Goal: Task Accomplishment & Management: Use online tool/utility

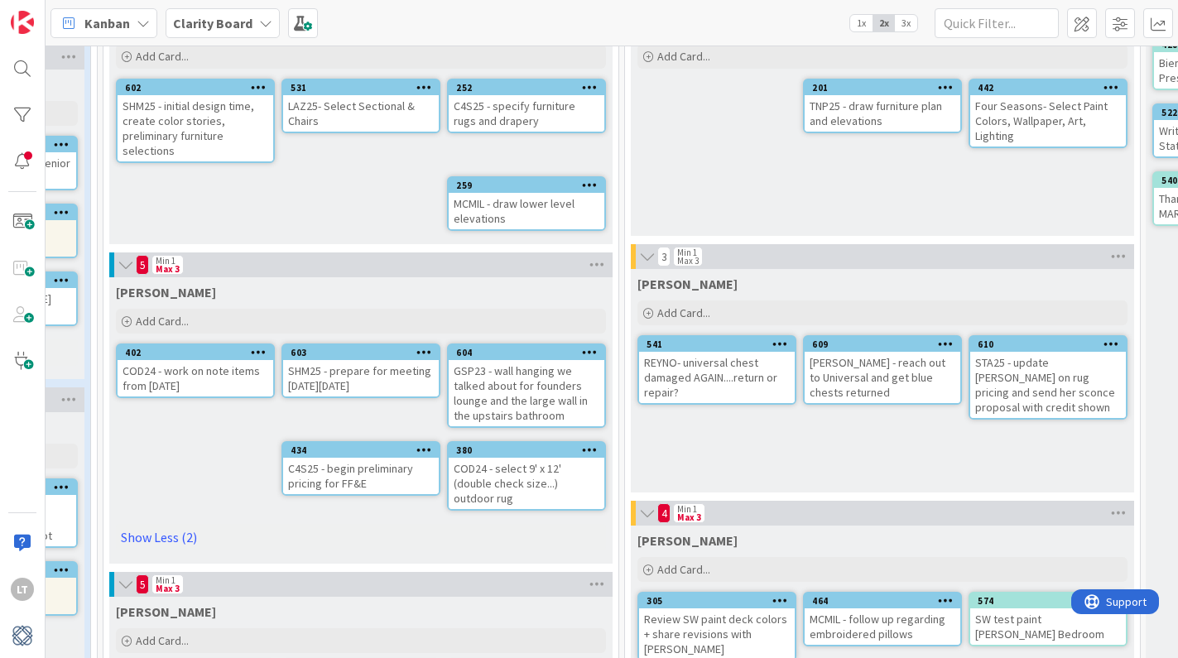
scroll to position [142, 814]
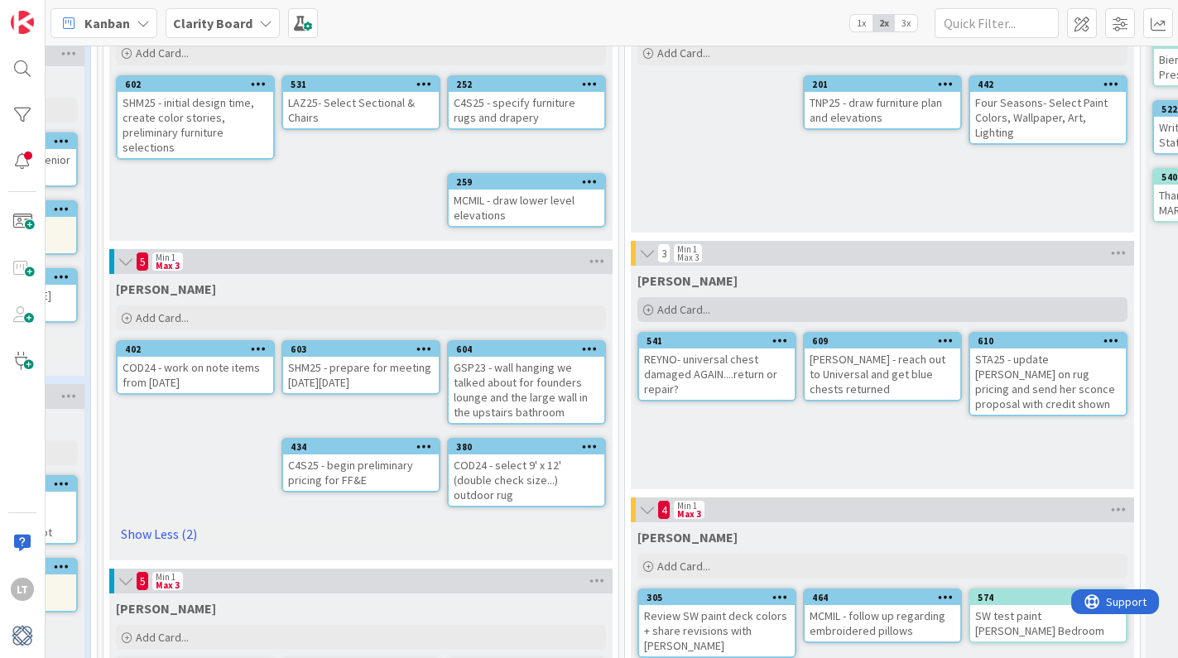
click at [687, 304] on span "Add Card..." at bounding box center [683, 309] width 53 height 15
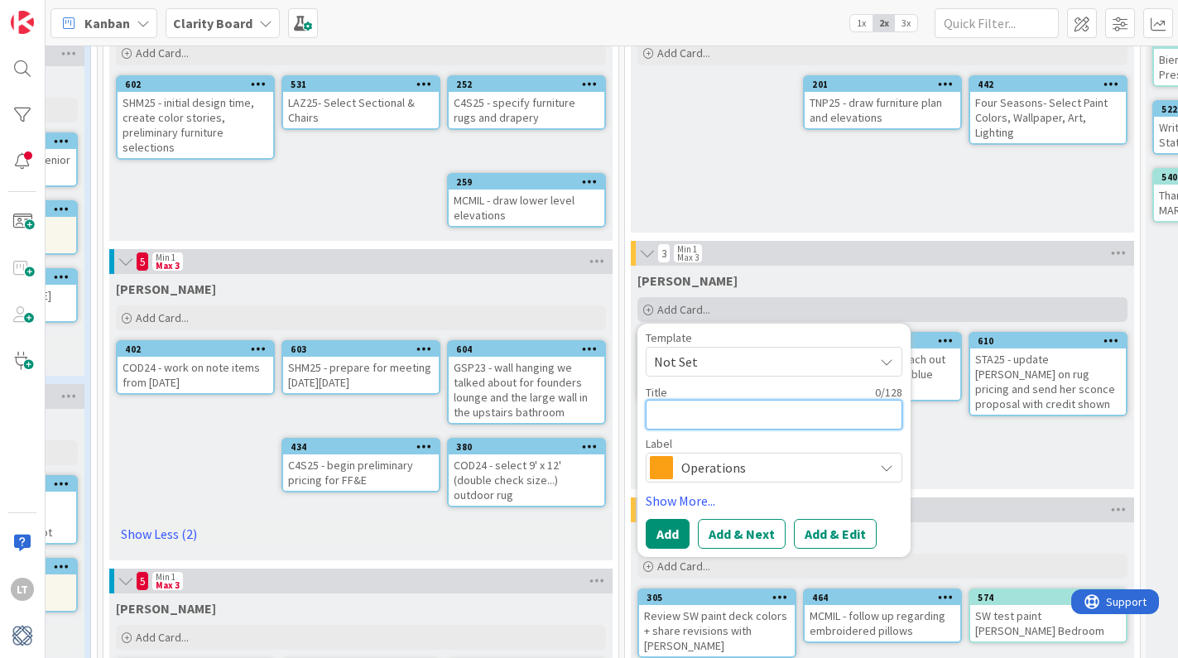
type textarea "G"
type textarea "x"
type textarea "GE"
type textarea "x"
type textarea "GEN"
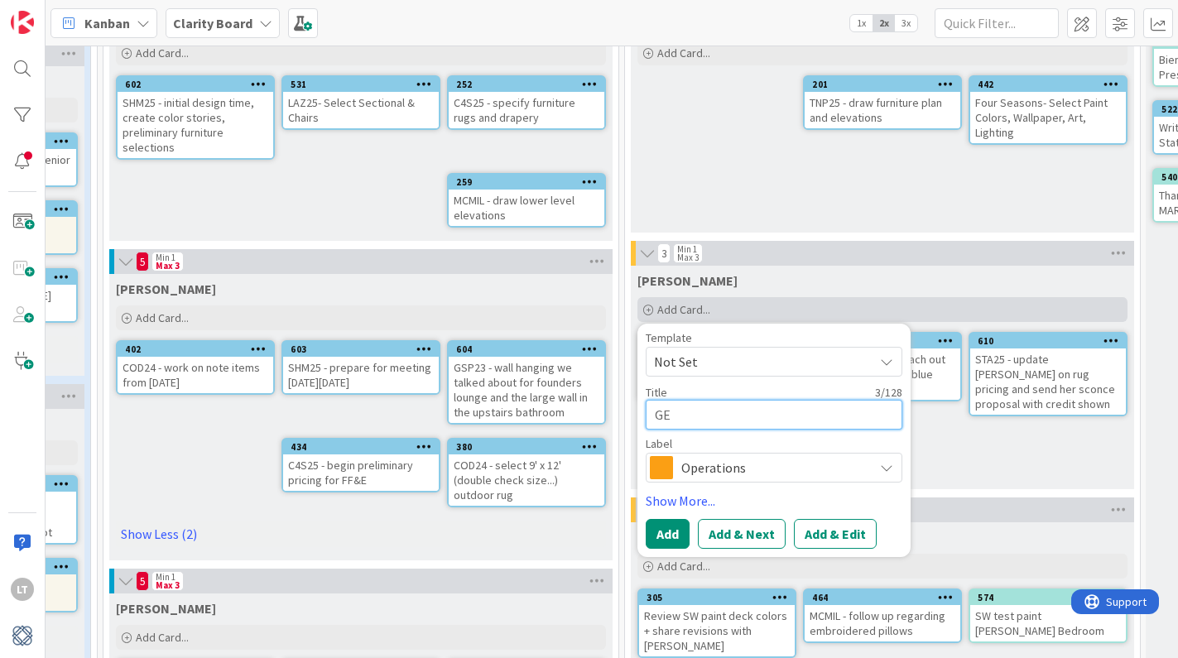
type textarea "x"
type textarea "GENE"
type textarea "x"
type textarea "GENER"
type textarea "x"
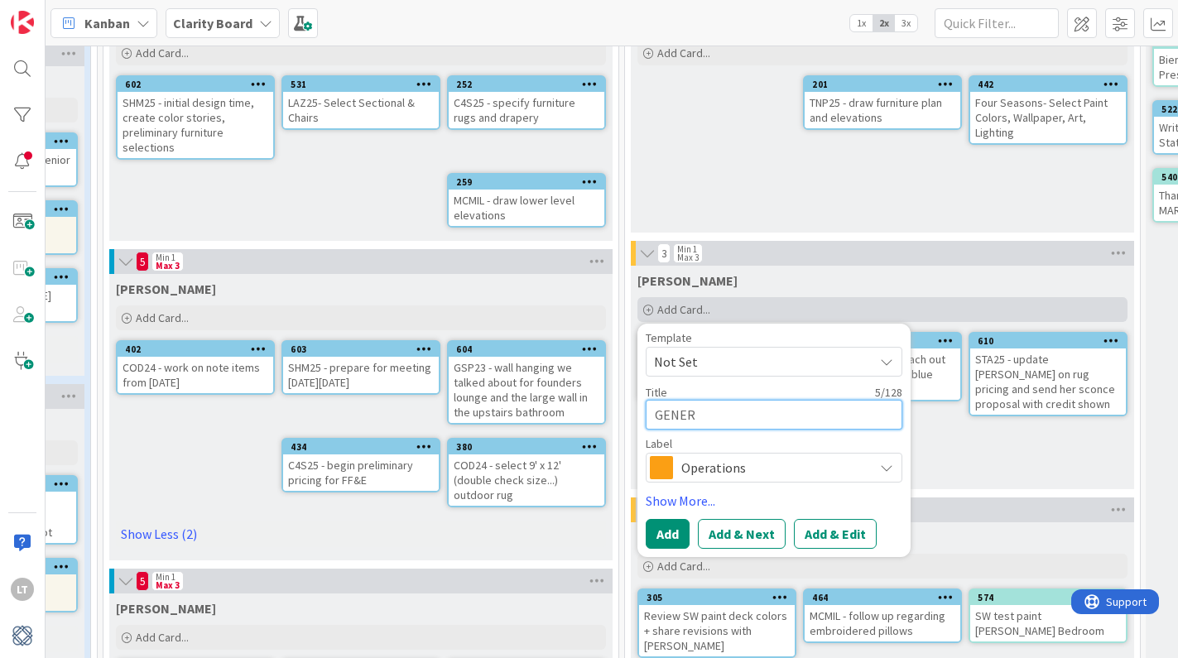
type textarea "GENERA"
type textarea "x"
type textarea "GENERAL"
type textarea "x"
type textarea "GENERAL"
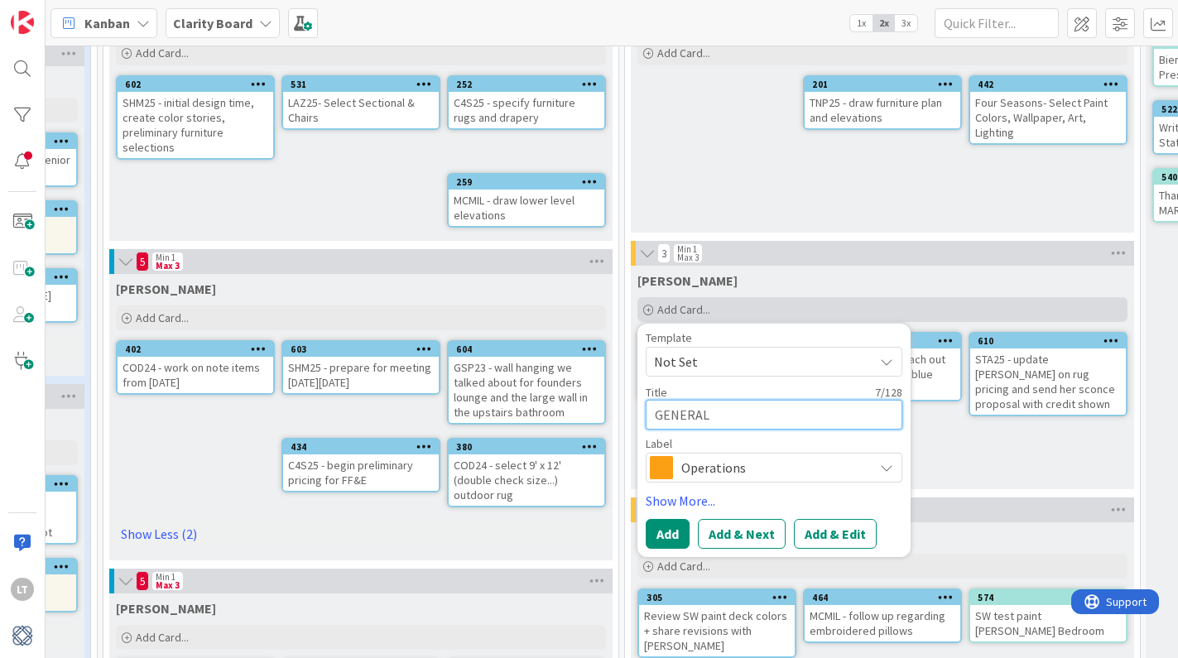
type textarea "x"
type textarea "GENERAL -"
type textarea "x"
type textarea "GENERAL -"
type textarea "x"
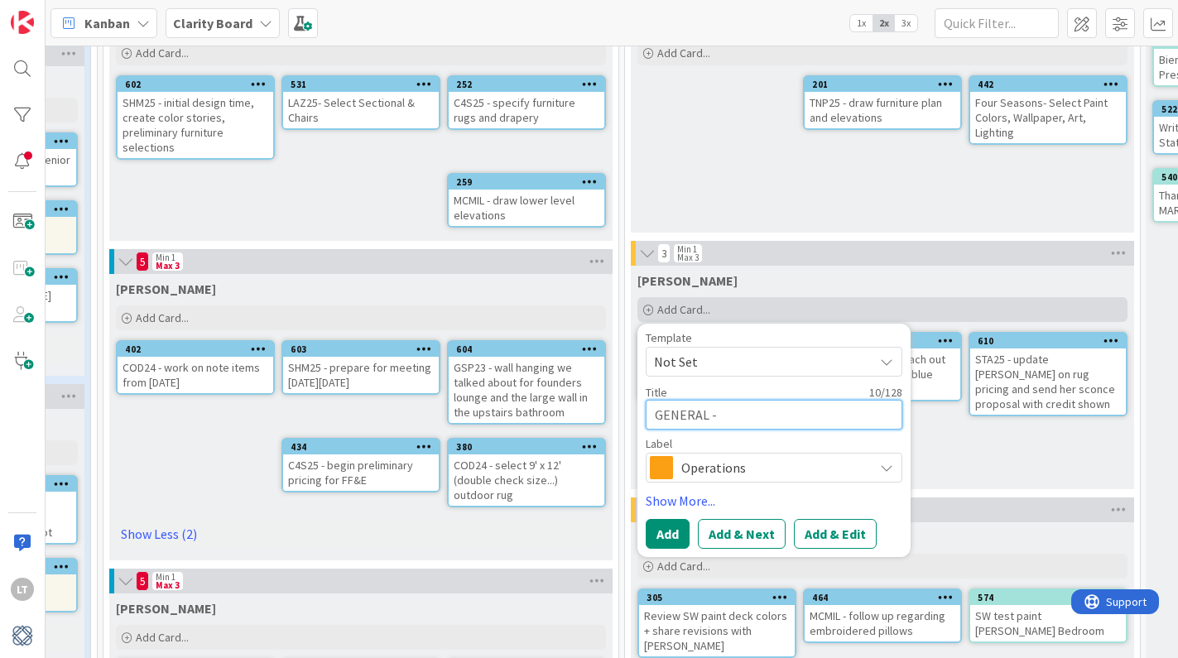
type textarea "GENERAL - o"
type textarea "x"
type textarea "GENERAL - or"
type textarea "x"
type textarea "GENERAL - ord"
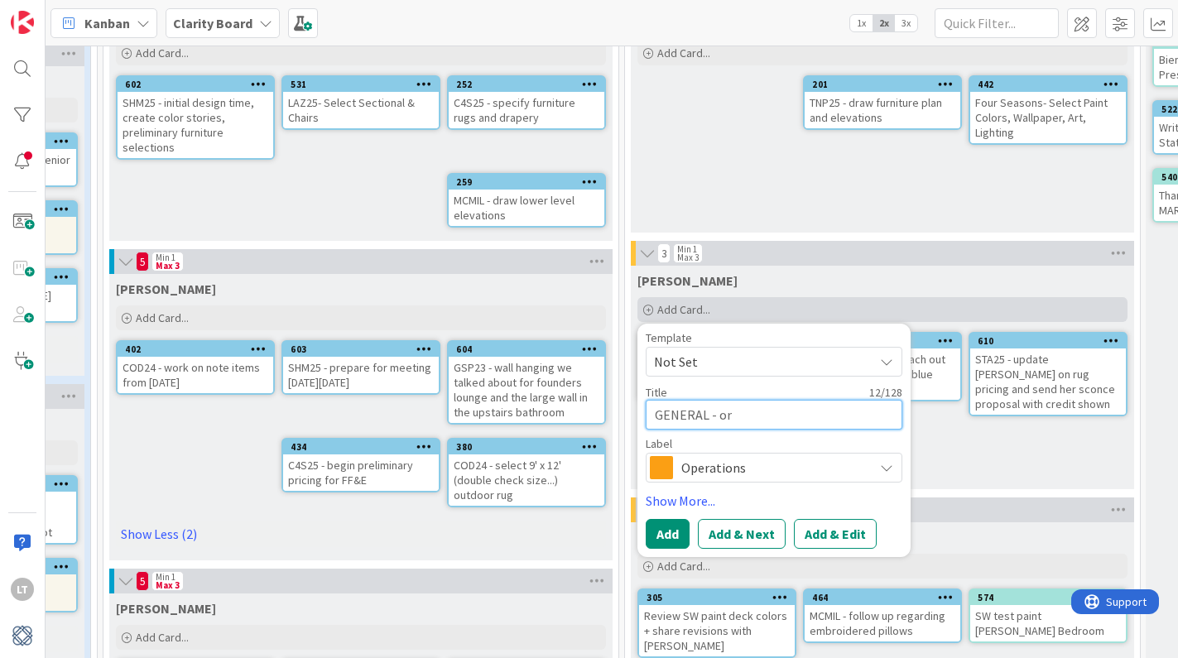
type textarea "x"
type textarea "GENERAL - orde"
type textarea "x"
type textarea "GENERAL - order"
type textarea "x"
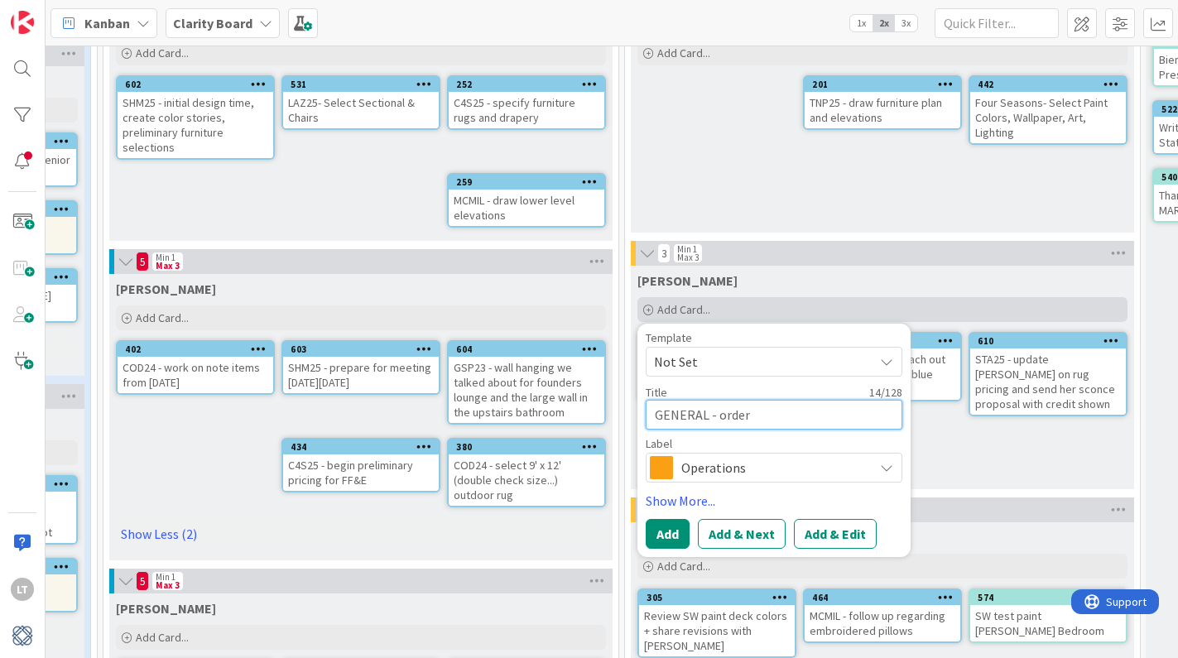
type textarea "GENERAL - order"
type textarea "x"
type textarea "GENERAL - order s"
type textarea "x"
type textarea "GENERAL - order sh"
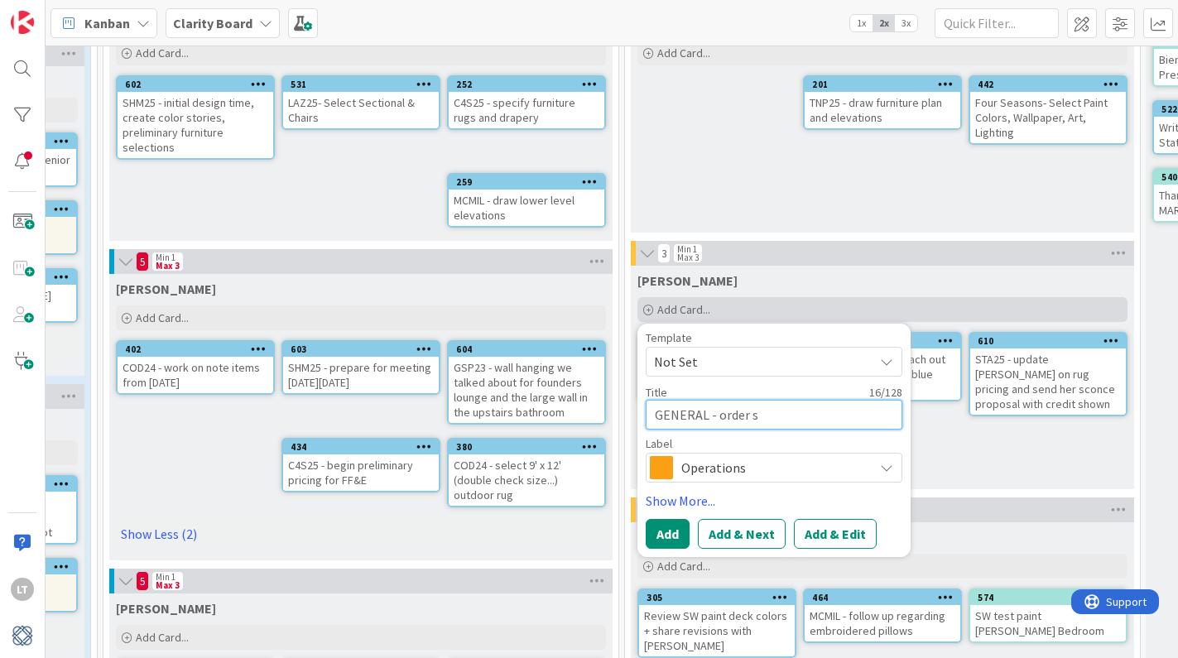
type textarea "x"
type textarea "GENERAL - order she"
type textarea "x"
type textarea "GENERAL - order shel"
type textarea "x"
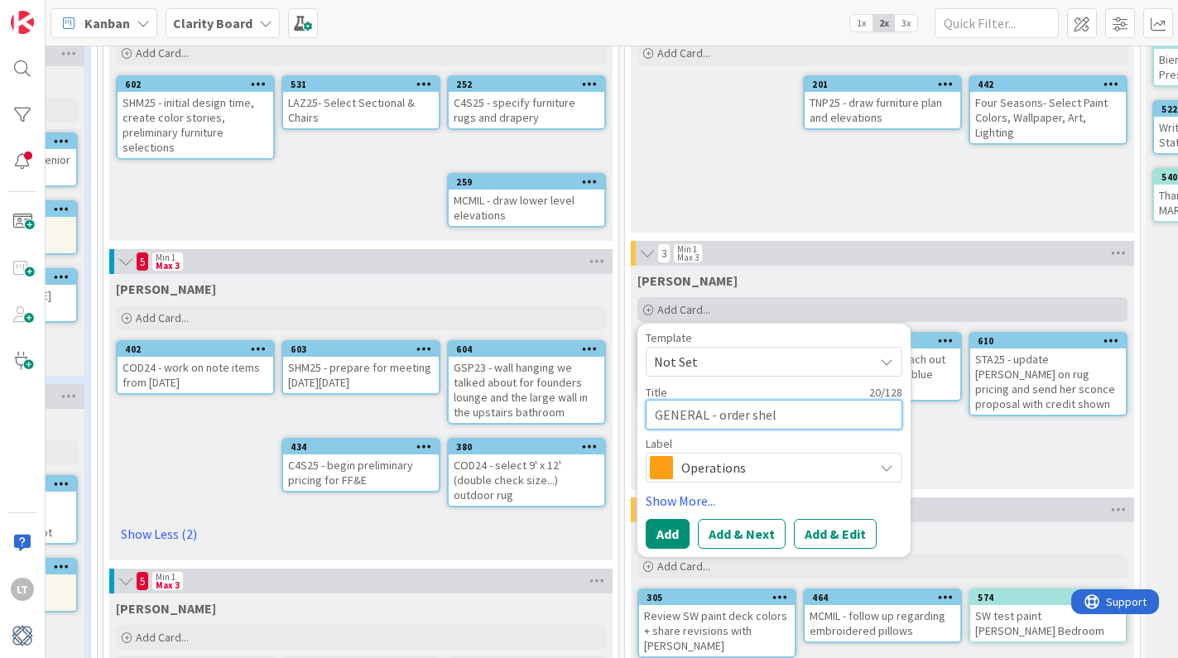
type textarea "GENERAL - order shelf"
type textarea "x"
type textarea "GENERAL - order shelf"
type textarea "x"
type textarea "GENERAL - order shelf f"
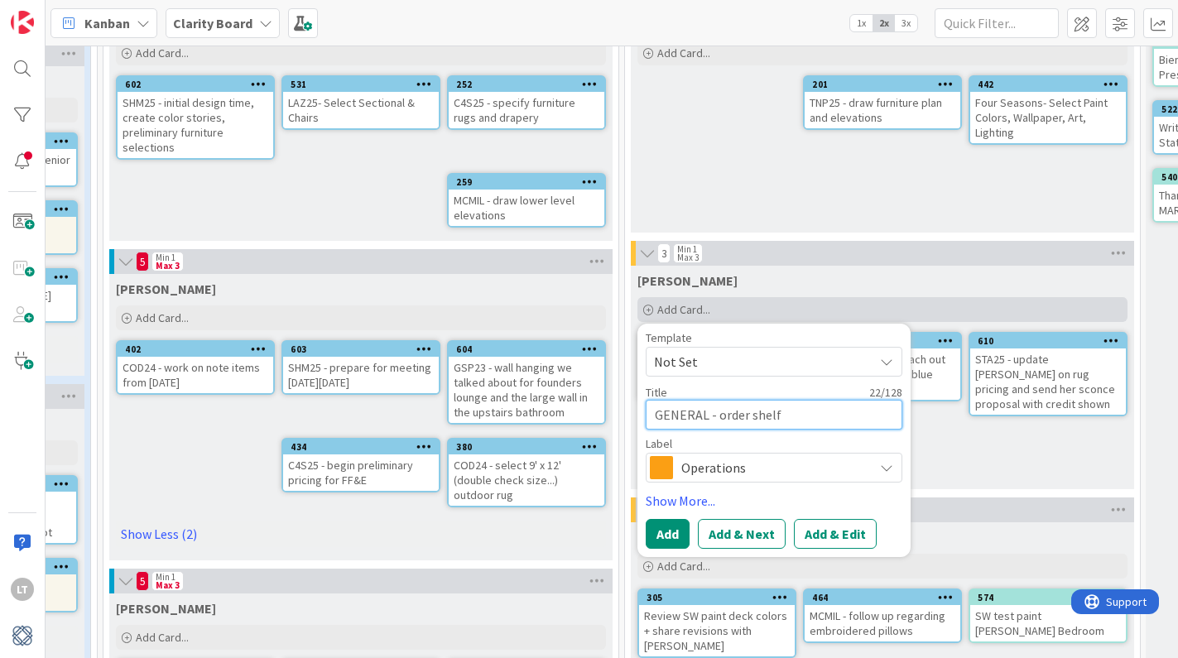
type textarea "x"
type textarea "GENERAL - order shelf fo"
type textarea "x"
type textarea "GENERAL - order shelf for"
type textarea "x"
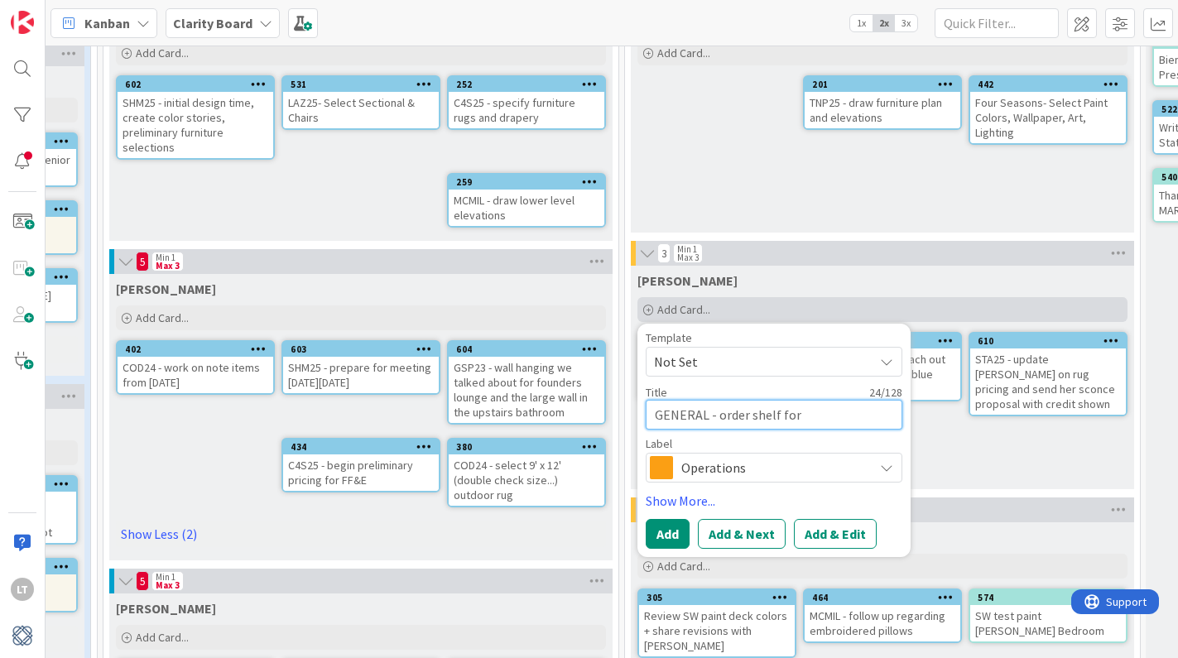
type textarea "GENERAL - order shelf for"
type textarea "x"
type textarea "GENERAL - order shelf for f"
type textarea "x"
type textarea "GENERAL - order shelf for fa"
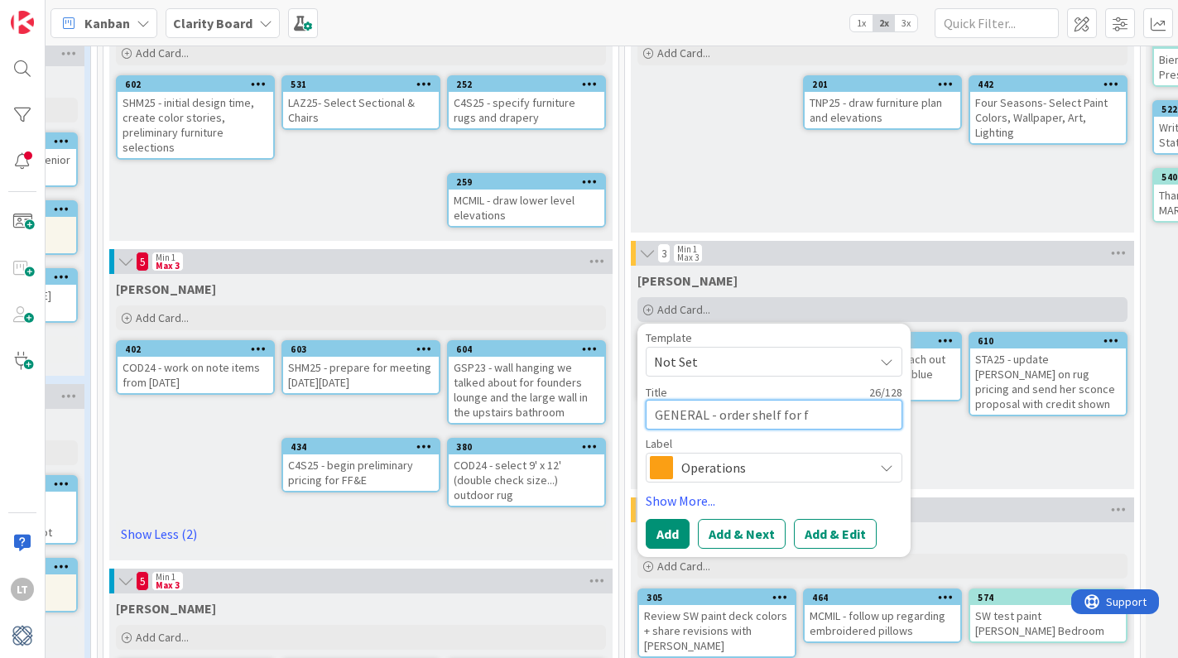
type textarea "x"
type textarea "GENERAL - order shelf for fab"
type textarea "x"
type textarea "GENERAL - order shelf for fabr"
type textarea "x"
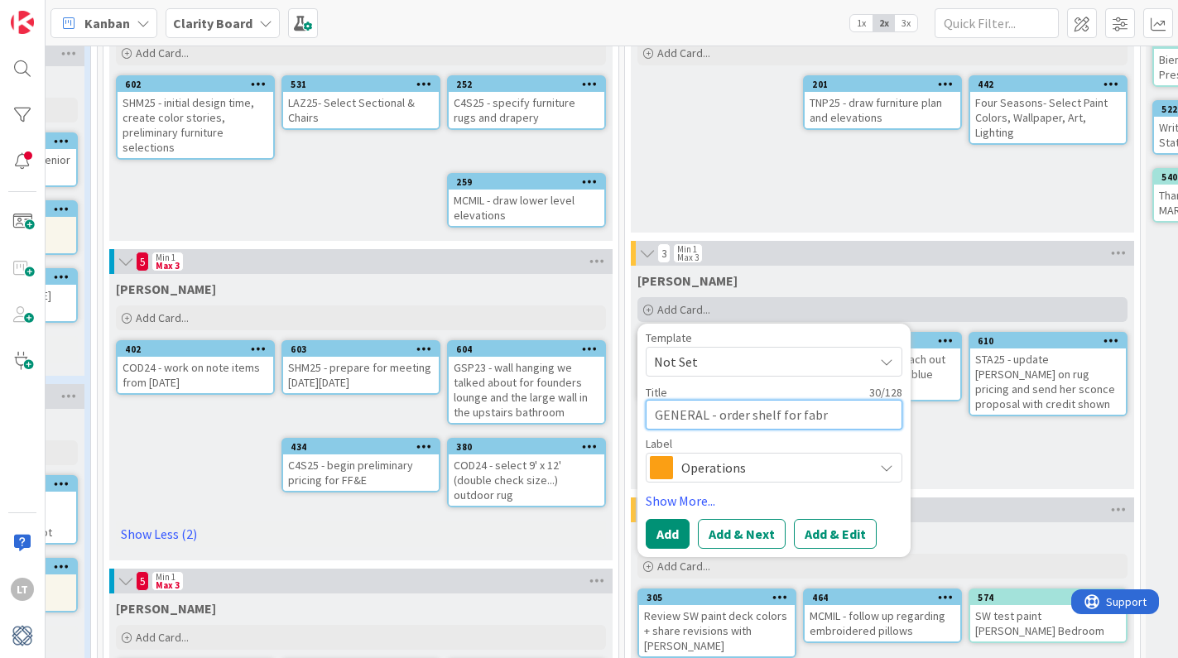
type textarea "GENERAL - order shelf for fabri"
type textarea "x"
type textarea "GENERAL - order shelf for fabric"
type textarea "x"
type textarea "GENERAL - order shelf for fabric"
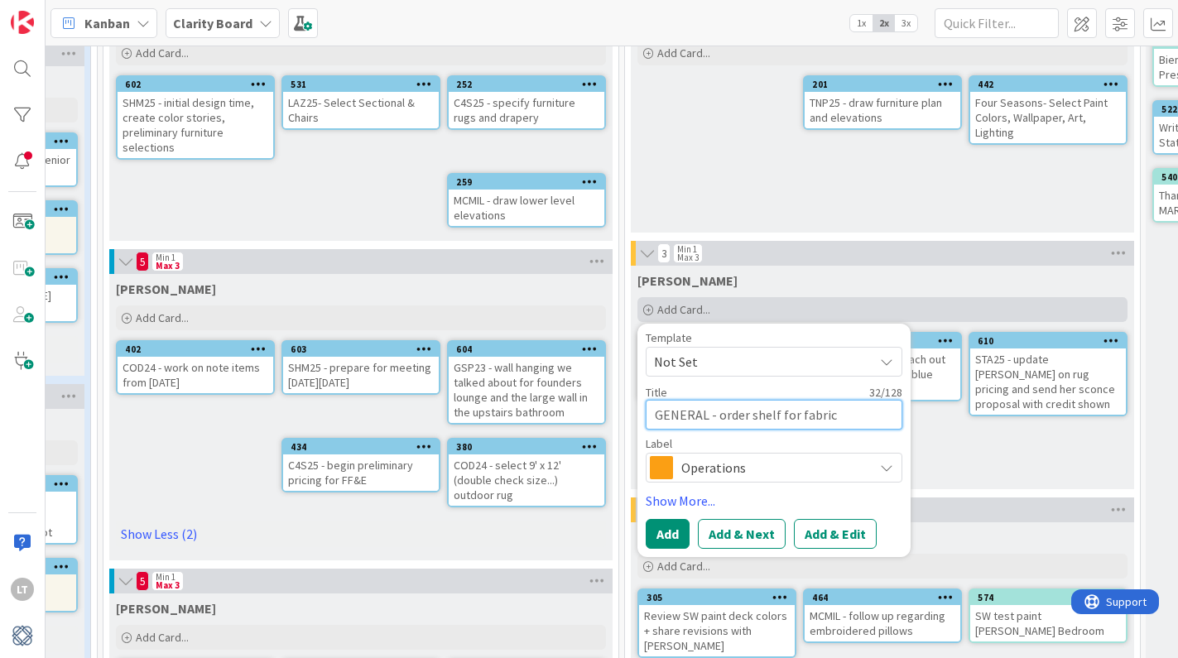
type textarea "x"
type textarea "GENERAL - order shelf for fabric s"
type textarea "x"
type textarea "GENERAL - order shelf for fabric sa"
type textarea "x"
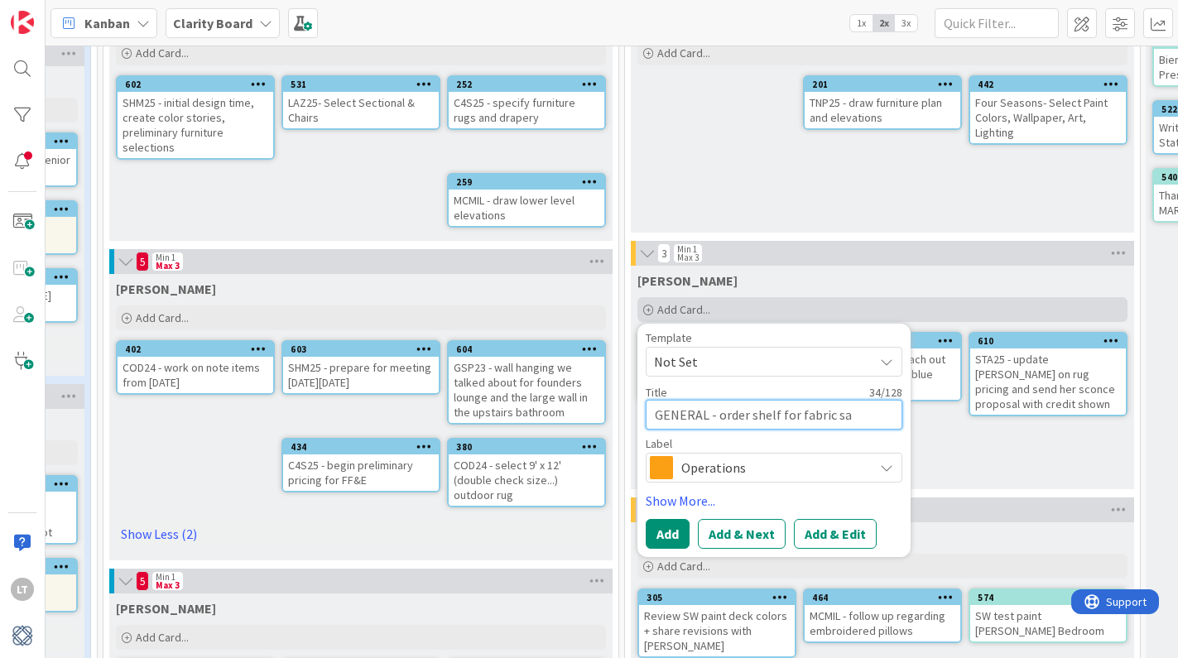
type textarea "GENERAL - order shelf for fabric [PERSON_NAME]"
type textarea "x"
type textarea "GENERAL - order shelf for fabric samo"
type textarea "x"
type textarea "GENERAL - order shelf for fabric [PERSON_NAME]"
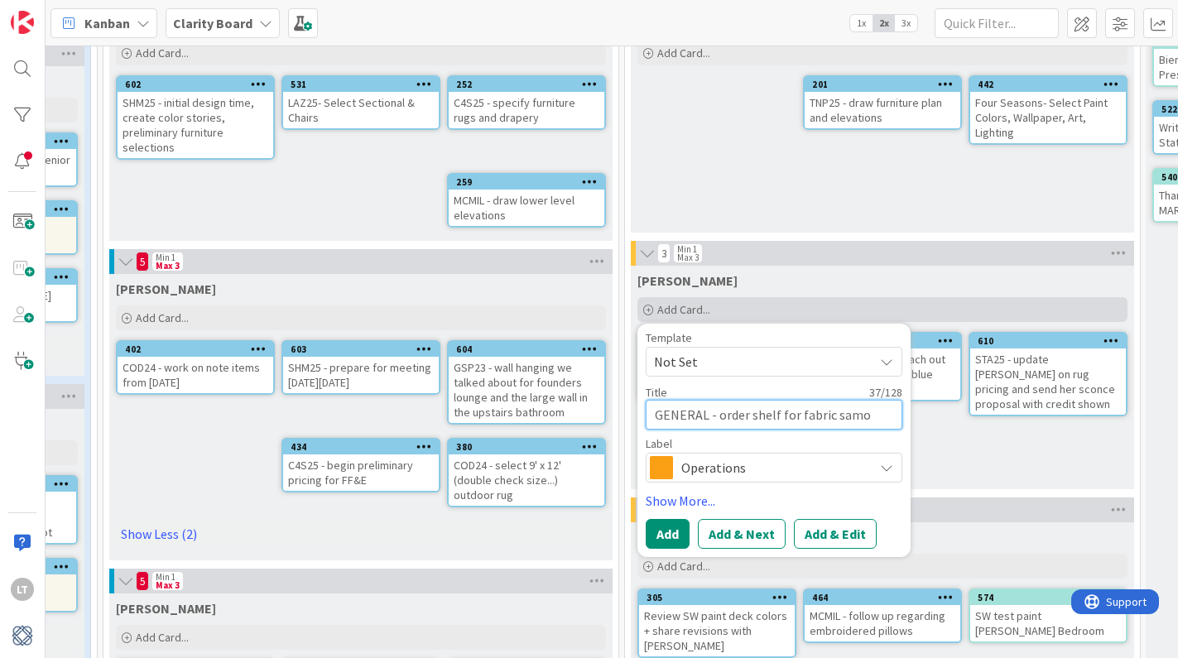
type textarea "x"
type textarea "GENERAL - order shelf for fabric samp"
type textarea "x"
type textarea "GENERAL - order shelf for fabric sampl"
type textarea "x"
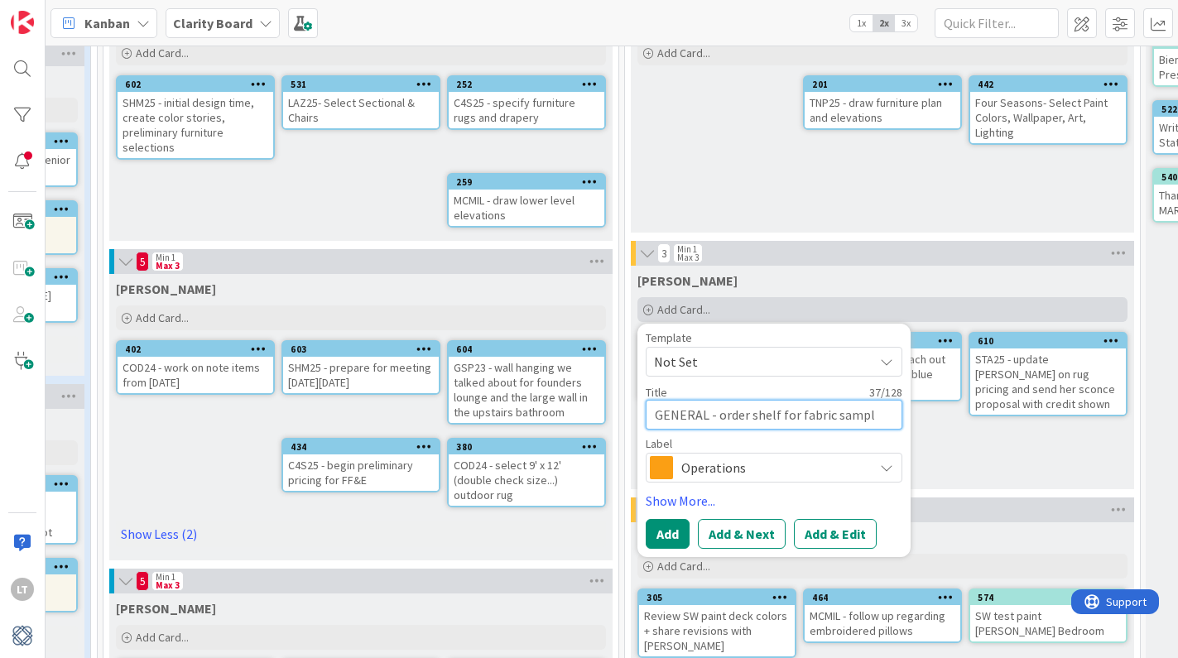
type textarea "GENERAL - order shelf for fabric sample"
type textarea "x"
type textarea "GENERAL - order shelf for fabric sample"
type textarea "x"
type textarea "GENERAL - order shelf for fabric sample r"
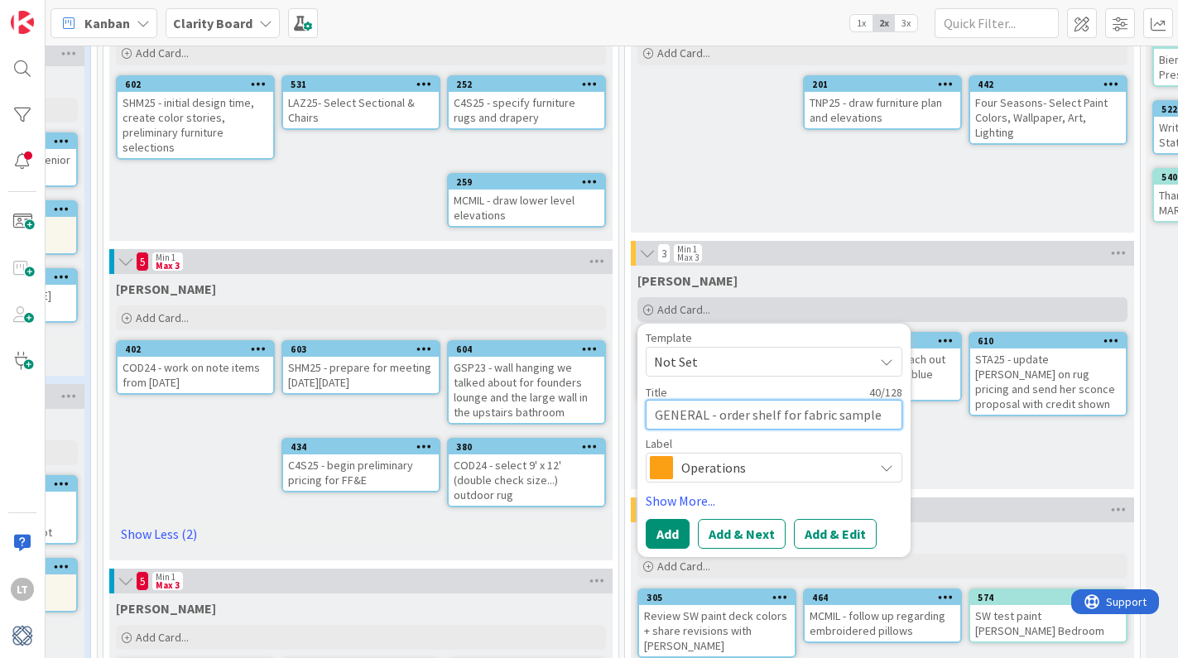
type textarea "x"
type textarea "GENERAL - order shelf for fabric sample re"
type textarea "x"
type textarea "GENERAL - order shelf for fabric sample ret"
type textarea "x"
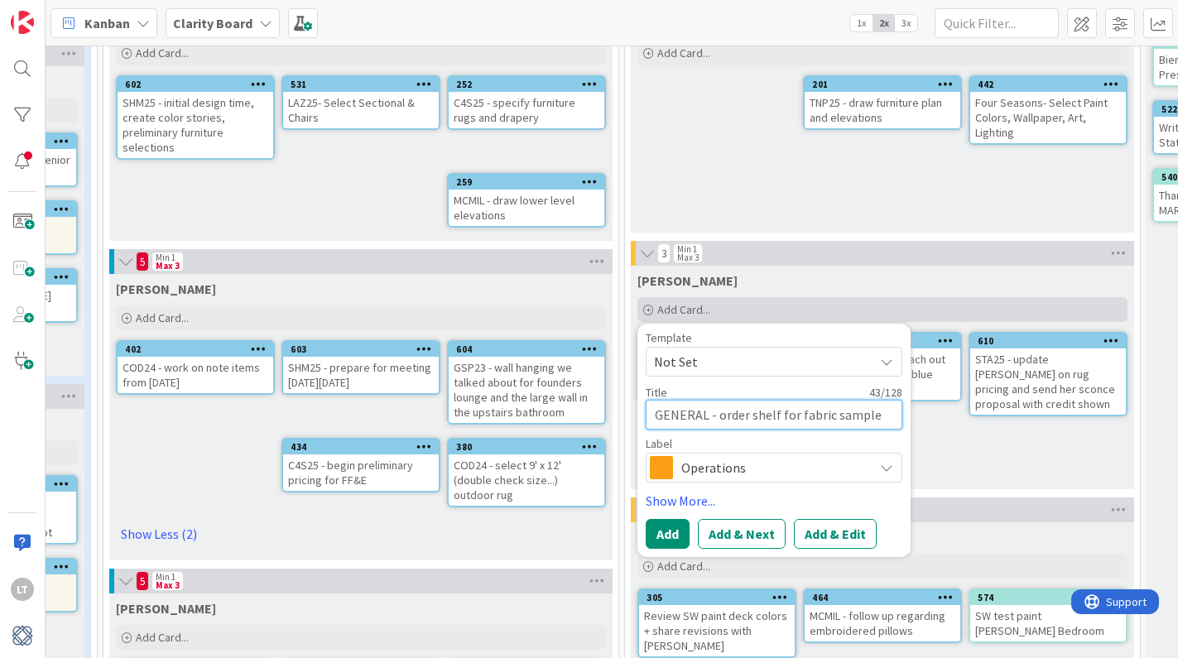
type textarea "GENERAL - order shelf for fabric sample retu"
type textarea "x"
type textarea "GENERAL - order shelf for fabric sample retur"
type textarea "x"
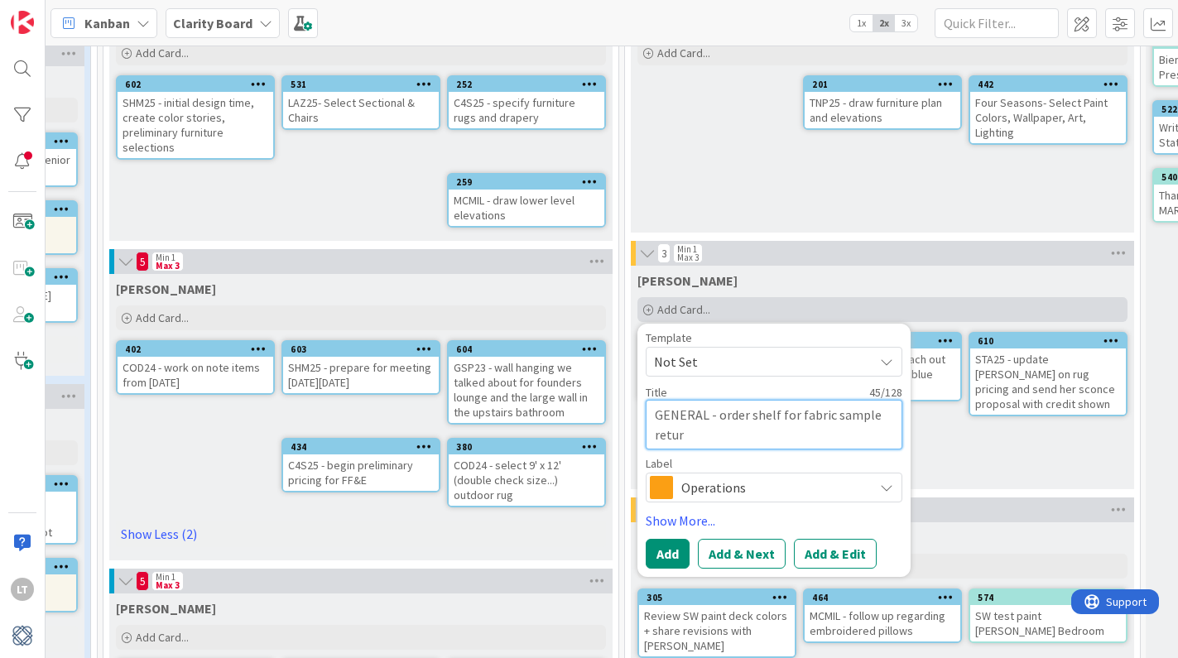
type textarea "GENERAL - order shelf for fabric sample return"
type textarea "x"
type textarea "GENERAL - order shelf for fabric sample returns"
type textarea "x"
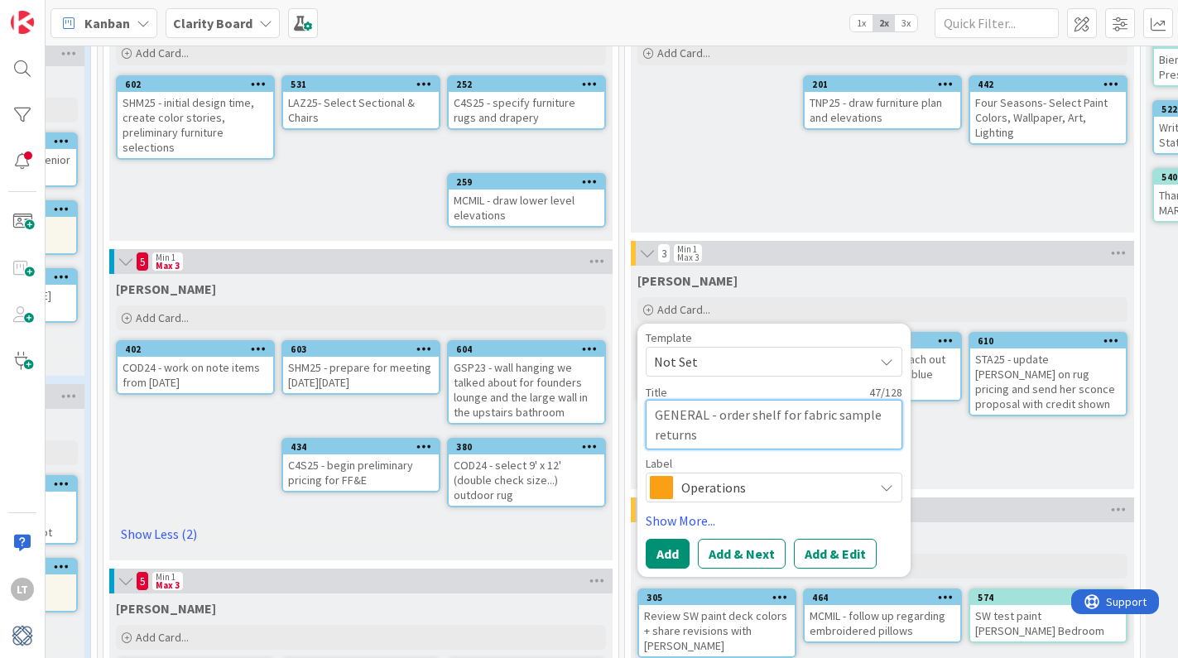
type textarea "GENERAL - order shelf for fabric sample returns"
click at [757, 486] on span "Operations" at bounding box center [773, 487] width 184 height 23
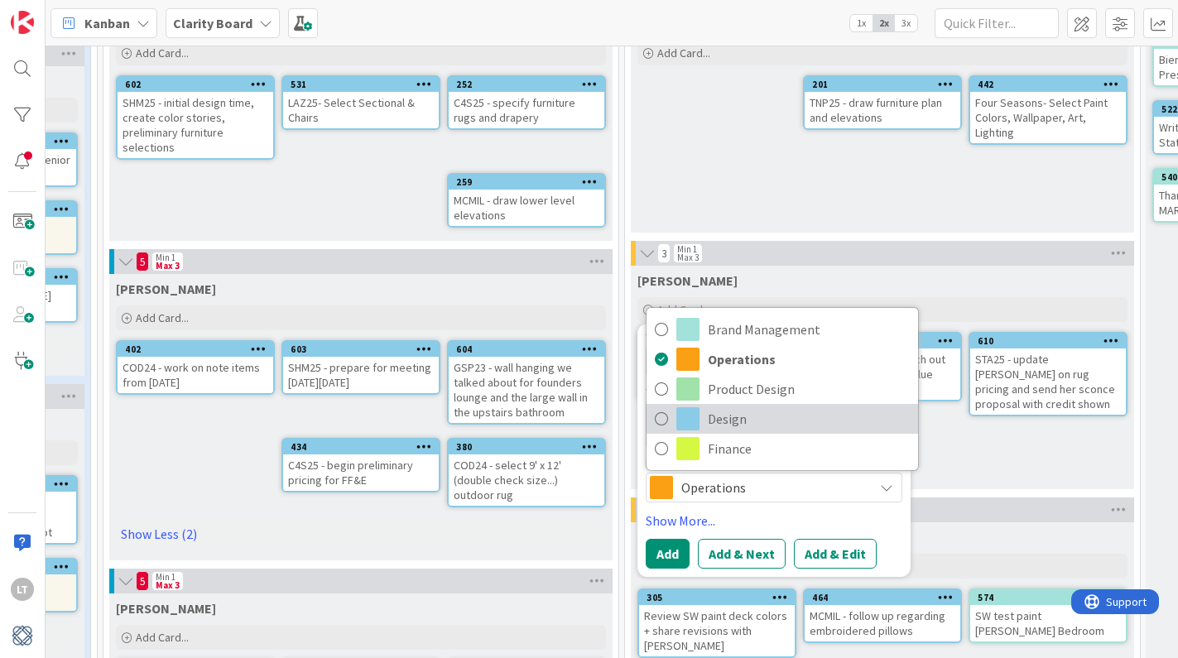
click at [668, 417] on link "Design" at bounding box center [781, 419] width 271 height 30
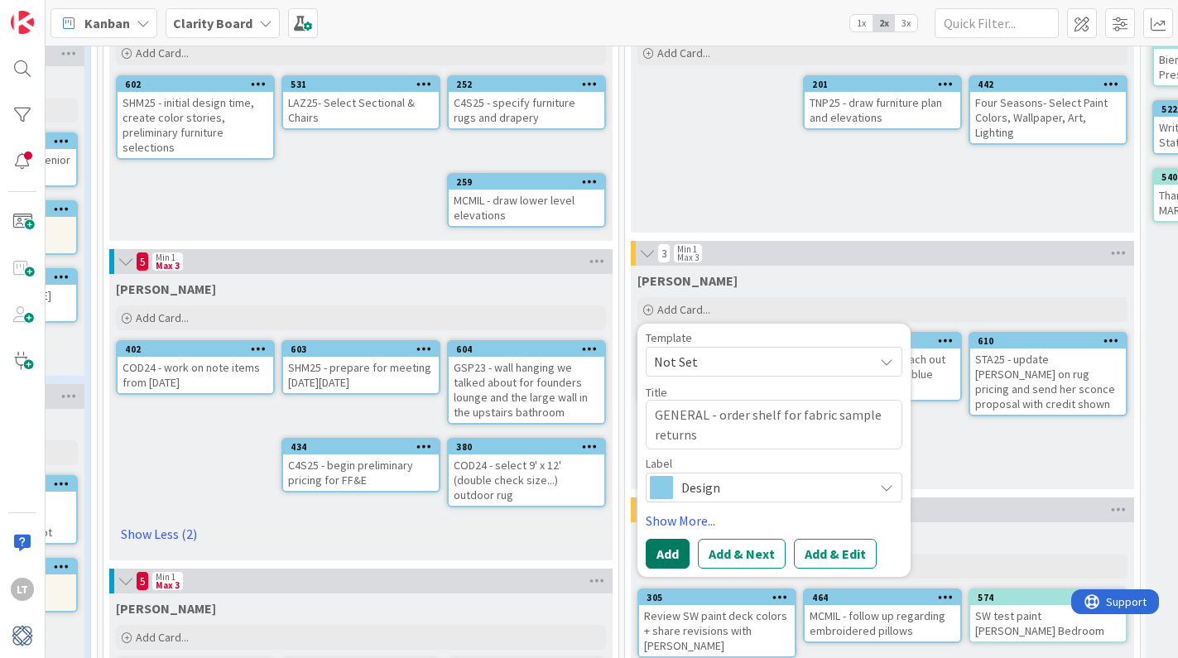
click at [677, 552] on button "Add" at bounding box center [667, 554] width 44 height 30
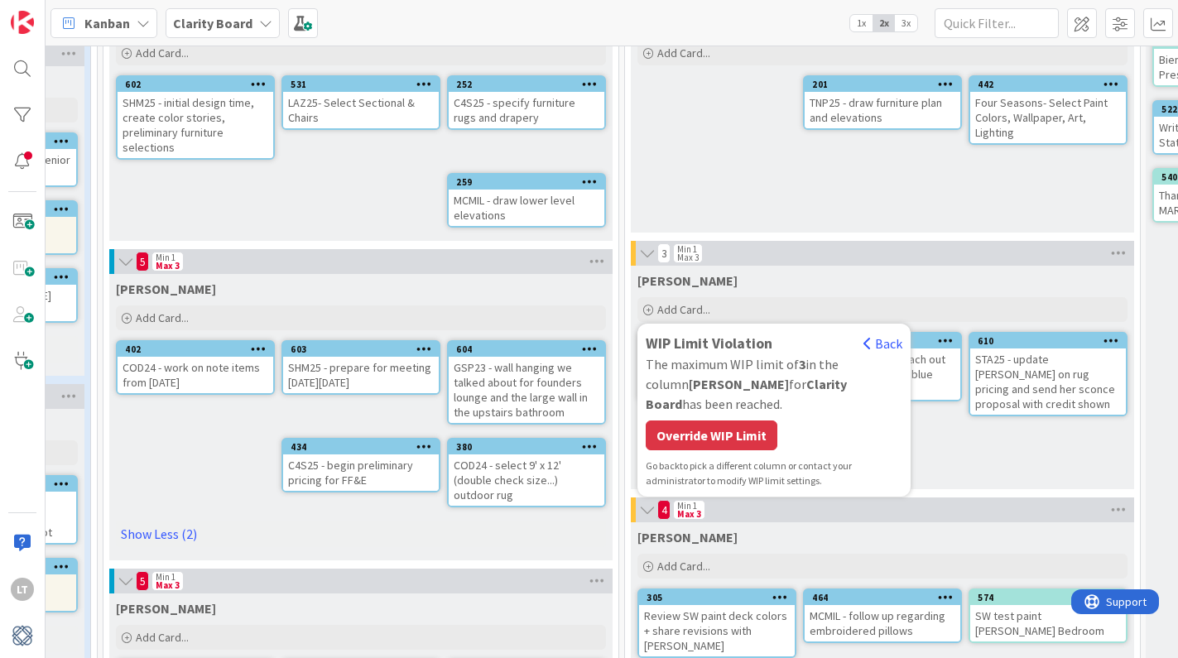
type textarea "x"
click at [719, 420] on div "Override WIP Limit" at bounding box center [711, 435] width 132 height 30
